Goal: Information Seeking & Learning: Learn about a topic

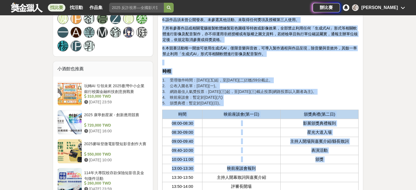
scroll to position [392, 0]
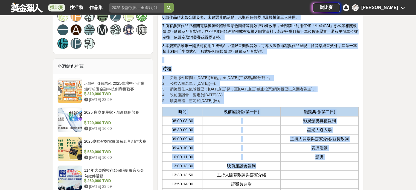
drag, startPoint x: 162, startPoint y: 108, endPoint x: 266, endPoint y: 162, distance: 116.6
click at [230, 110] on span "映前座談會(第一日)" at bounding box center [242, 112] width 36 height 4
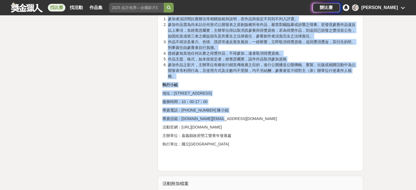
scroll to position [1366, 0]
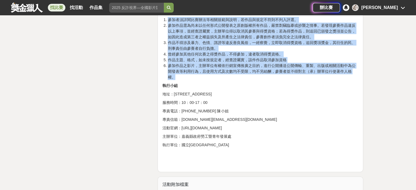
drag, startPoint x: 159, startPoint y: 92, endPoint x: 352, endPoint y: 72, distance: 194.7
copy div "114年度嘉義縣青年創新創意影展競賽 收藏 前往比賽網站 總獎金 320,000 TWD 最高獎金 80,000 TWD 身分限制 請詳內文 國籍/地區限制 …"
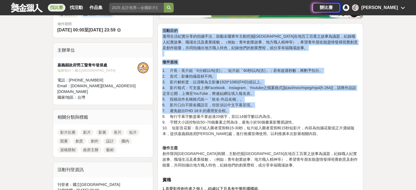
scroll to position [164, 0]
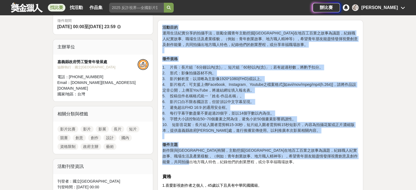
drag, startPoint x: 163, startPoint y: 89, endPoint x: 304, endPoint y: 163, distance: 158.8
copy div "活動目的 運用生活紀實分享的拍攝手法，鼓勵全國青年主動挖掘嘉義縣在地百工百業之故事為議題，紀錄職人紀實故事、職場生活及產業樣貌，（例如：青年創業故事、地方職人…"
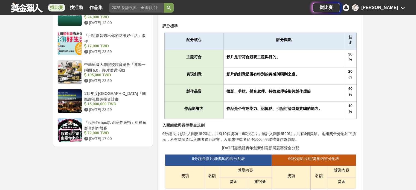
scroll to position [674, 0]
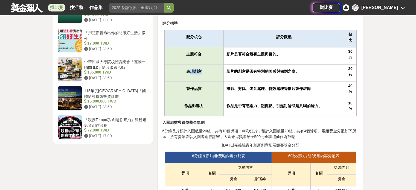
drag, startPoint x: 188, startPoint y: 71, endPoint x: 212, endPoint y: 70, distance: 24.1
click at [212, 70] on p "表現創意" at bounding box center [194, 72] width 54 height 6
drag, startPoint x: 230, startPoint y: 71, endPoint x: 303, endPoint y: 73, distance: 73.0
click at [303, 73] on p "影片的創意是否有特別的美感與獨到之處。" at bounding box center [283, 72] width 115 height 6
click at [224, 55] on td "影片是否符合競賽主題與目的。" at bounding box center [284, 55] width 120 height 17
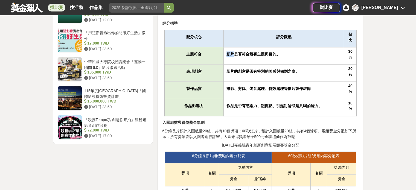
click at [224, 55] on td "影片是否符合競賽主題與目的。" at bounding box center [284, 55] width 120 height 17
click at [233, 83] on td "攝影、剪輯、聲音處理、特效處理等影片製作環節" at bounding box center [284, 89] width 120 height 17
drag, startPoint x: 232, startPoint y: 87, endPoint x: 309, endPoint y: 87, distance: 76.8
click at [309, 87] on strong "攝影、剪輯、聲音處理、特效處理等影片製作環節" at bounding box center [268, 88] width 84 height 4
drag, startPoint x: 255, startPoint y: 50, endPoint x: 294, endPoint y: 53, distance: 39.8
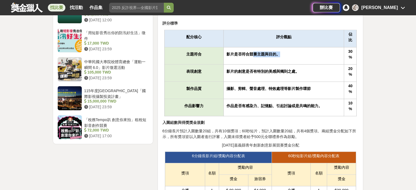
click at [294, 53] on td "影片是否符合競賽主題與目的。" at bounding box center [284, 55] width 120 height 17
click at [231, 108] on td "作品是否有感染力、記憶點、引起討論或是共鳴的能力。" at bounding box center [284, 107] width 120 height 17
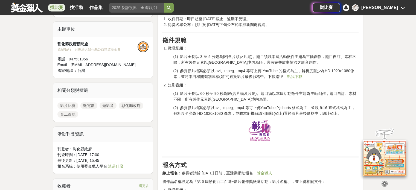
scroll to position [455, 0]
